Goal: Find specific page/section: Find specific page/section

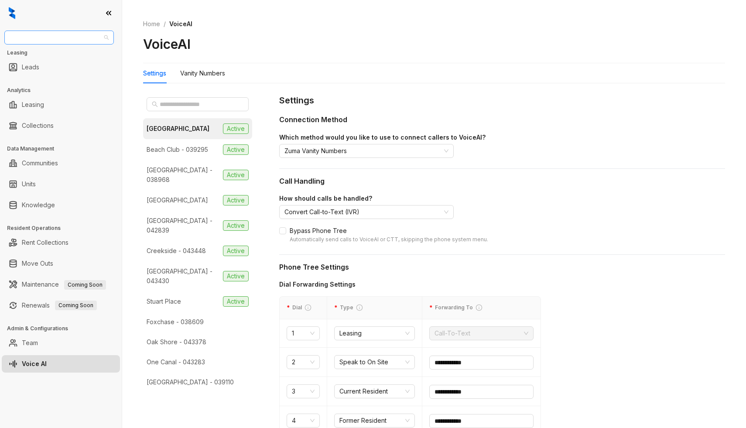
click at [42, 34] on span "Haus Group" at bounding box center [59, 37] width 99 height 13
type input "***"
click at [35, 83] on div "United Apartment Group" at bounding box center [59, 83] width 96 height 10
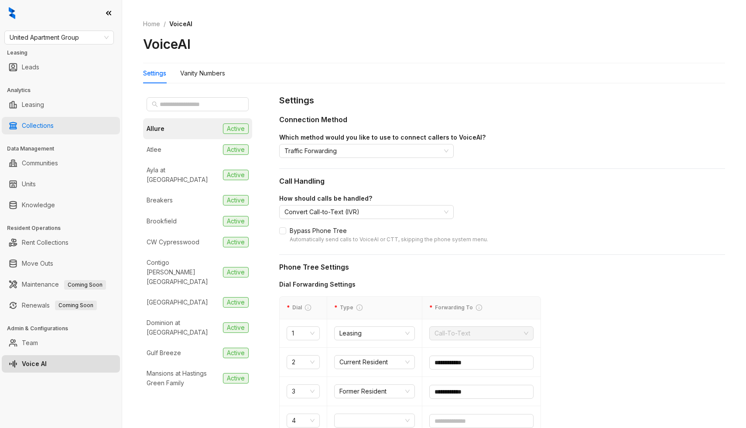
click at [36, 121] on link "Collections" at bounding box center [38, 125] width 32 height 17
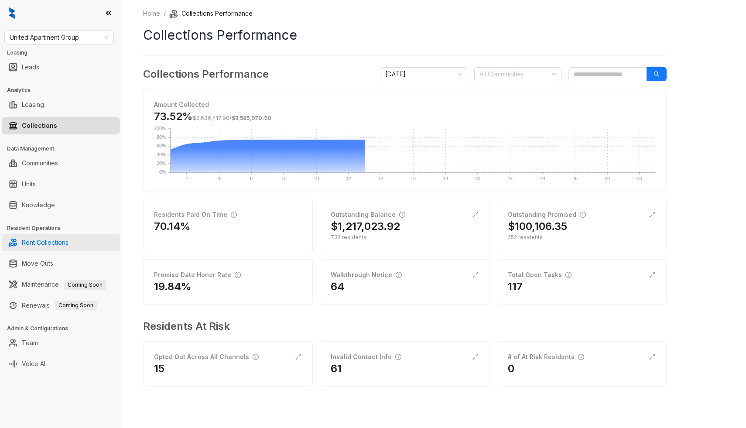
click at [44, 239] on link "Rent Collections" at bounding box center [45, 242] width 47 height 17
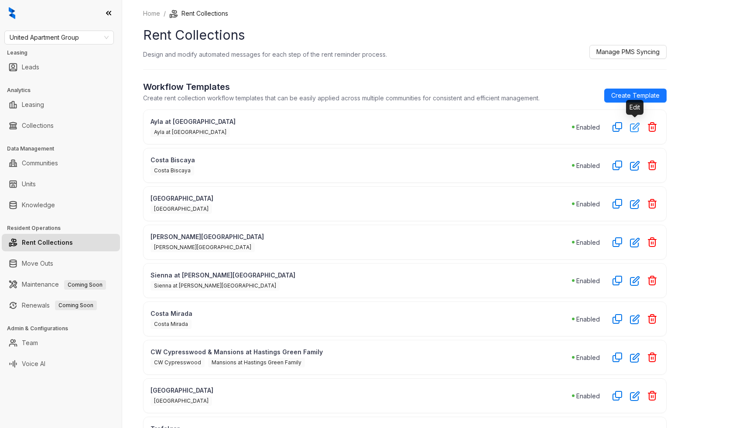
click at [636, 128] on icon "button" at bounding box center [635, 127] width 10 height 10
